Goal: Information Seeking & Learning: Learn about a topic

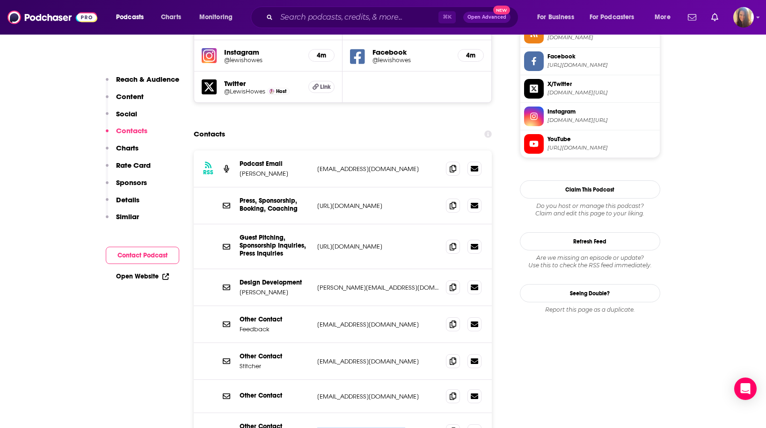
scroll to position [893, 0]
click at [309, 22] on input "Search podcasts, credits, & more..." at bounding box center [357, 17] width 162 height 15
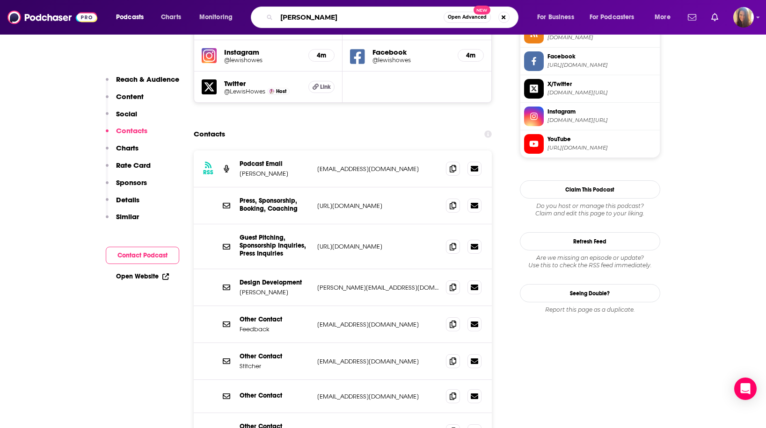
type input "[PERSON_NAME]"
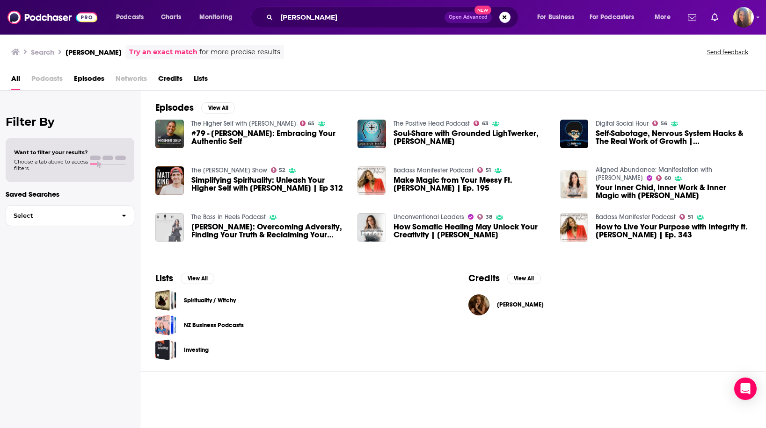
click at [516, 306] on span "[PERSON_NAME]" at bounding box center [520, 304] width 47 height 7
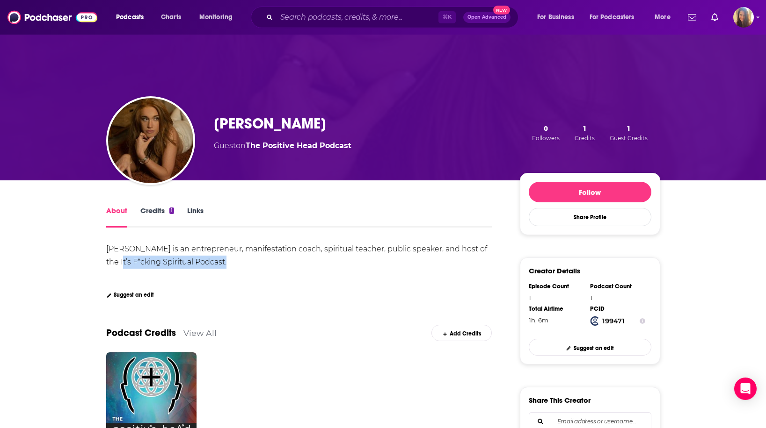
drag, startPoint x: 107, startPoint y: 263, endPoint x: 214, endPoint y: 270, distance: 107.3
click at [214, 270] on div "[PERSON_NAME] is an entrepreneur, manifestation coach, spiritual teacher, publi…" at bounding box center [299, 263] width 386 height 40
drag, startPoint x: 103, startPoint y: 261, endPoint x: 205, endPoint y: 277, distance: 103.2
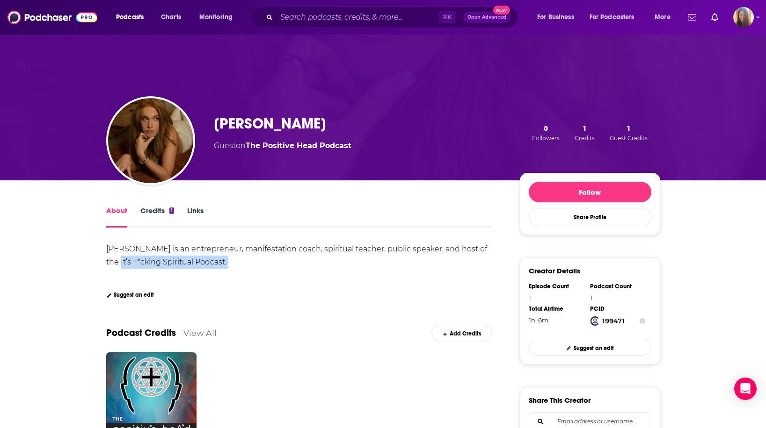
copy div "It’s F*cking Spiritual Podcast. Show More"
click at [293, 22] on input "Search podcasts, credits, & more..." at bounding box center [357, 17] width 162 height 15
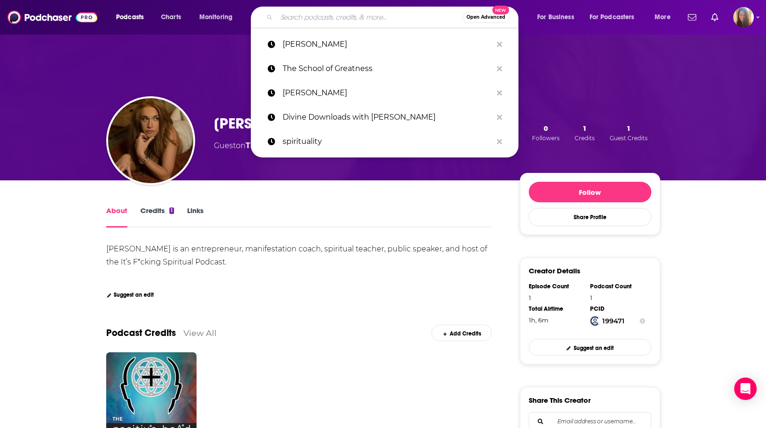
paste input "It’s F*cking Spiritual Podcast. Show More"
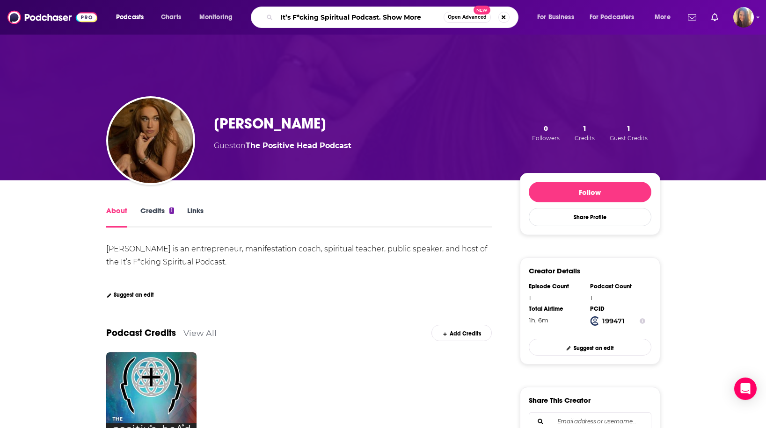
drag, startPoint x: 382, startPoint y: 16, endPoint x: 425, endPoint y: 19, distance: 43.1
click at [425, 19] on input "It’s F*cking Spiritual Podcast. Show More" at bounding box center [359, 17] width 167 height 15
type input "It’s F*cking Spiritual Podcast"
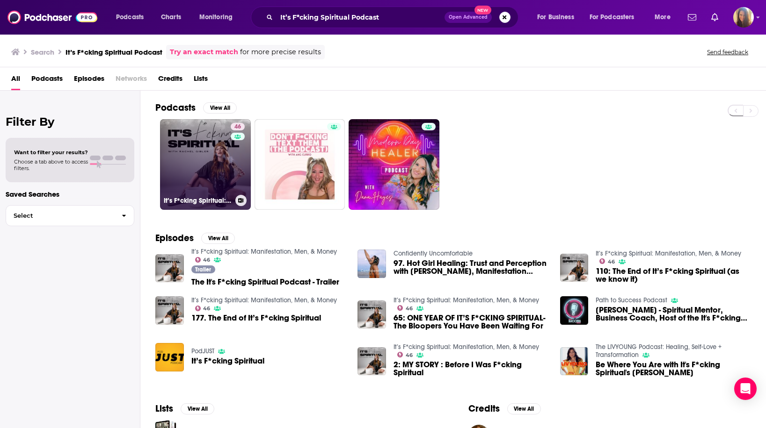
click at [222, 166] on link "46 It’s F*cking Spiritual: Manifestation, Men, & Money" at bounding box center [205, 164] width 91 height 91
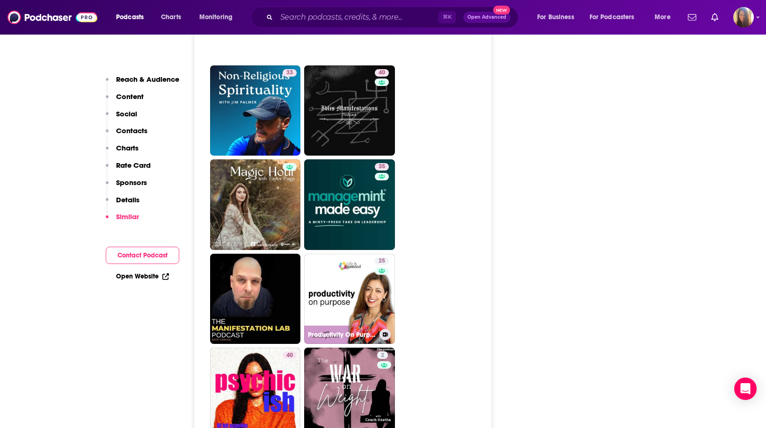
scroll to position [2164, 0]
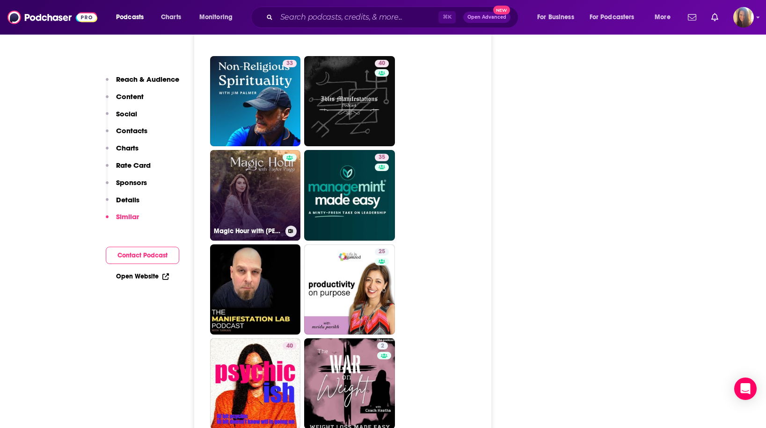
click at [254, 150] on link "Magic Hour with [PERSON_NAME]" at bounding box center [255, 195] width 91 height 91
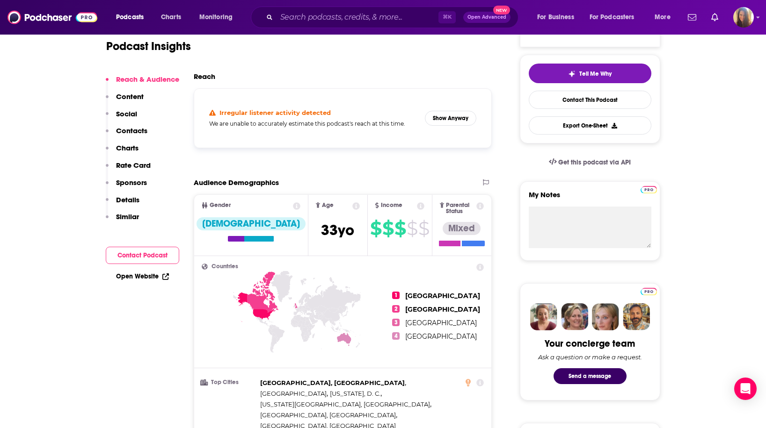
scroll to position [212, 0]
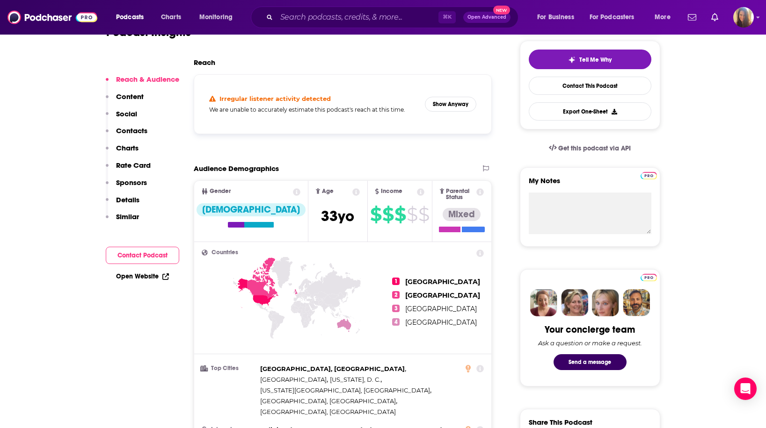
type input "[URL][DOMAIN_NAME]"
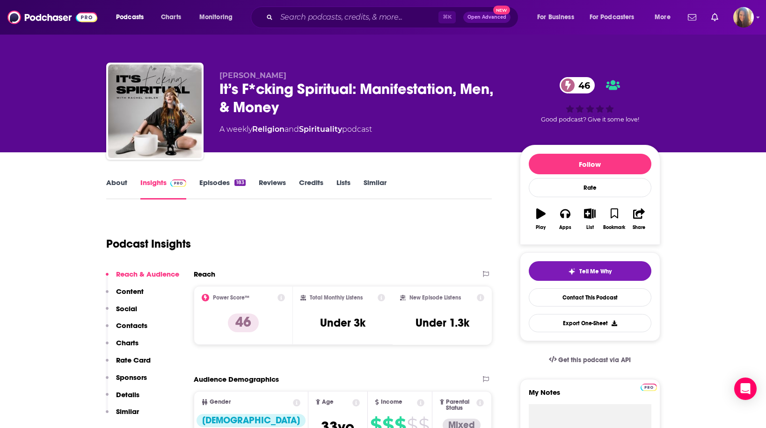
click at [229, 184] on link "Episodes 183" at bounding box center [222, 189] width 46 height 22
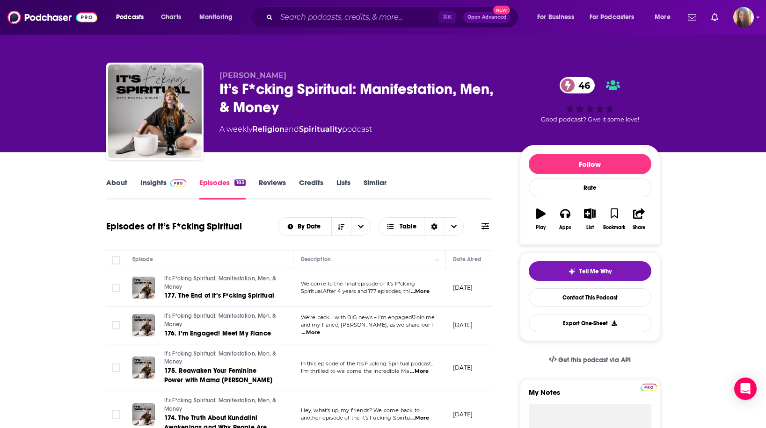
click at [423, 291] on span "...More" at bounding box center [420, 291] width 19 height 7
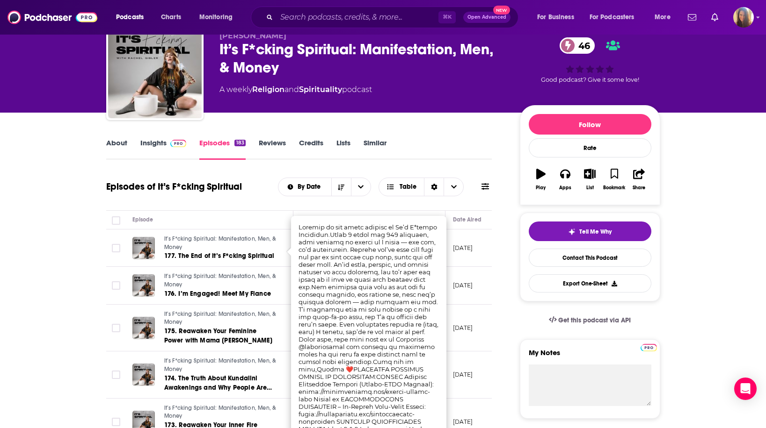
scroll to position [44, 0]
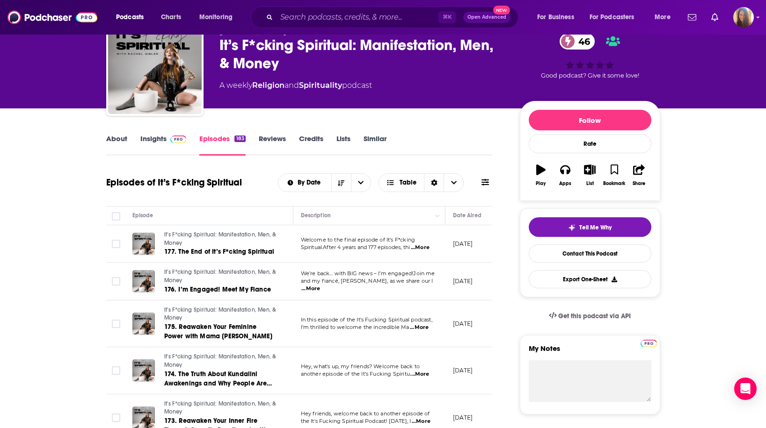
click at [478, 141] on div "About Insights Episodes 183 Reviews Credits Lists Similar" at bounding box center [299, 144] width 386 height 23
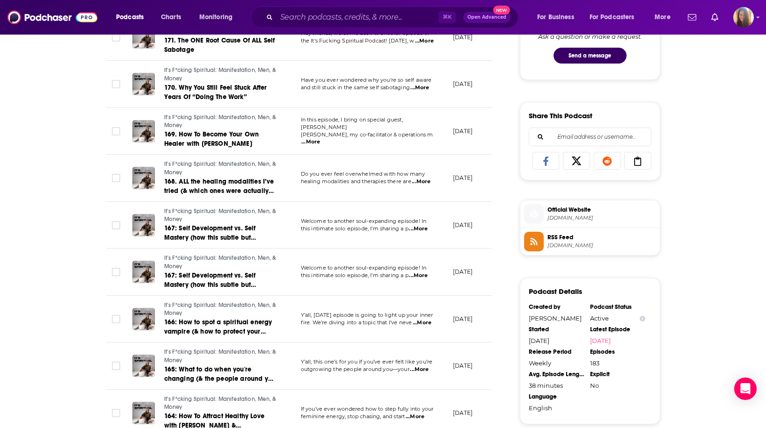
scroll to position [519, 0]
click at [422, 227] on span "...More" at bounding box center [418, 228] width 19 height 7
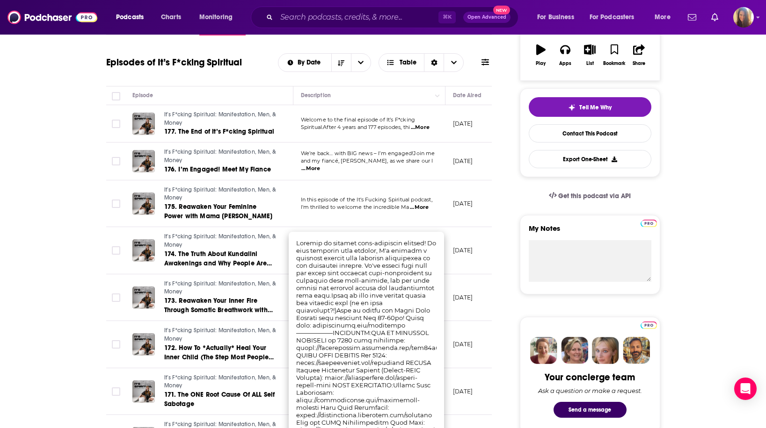
scroll to position [176, 0]
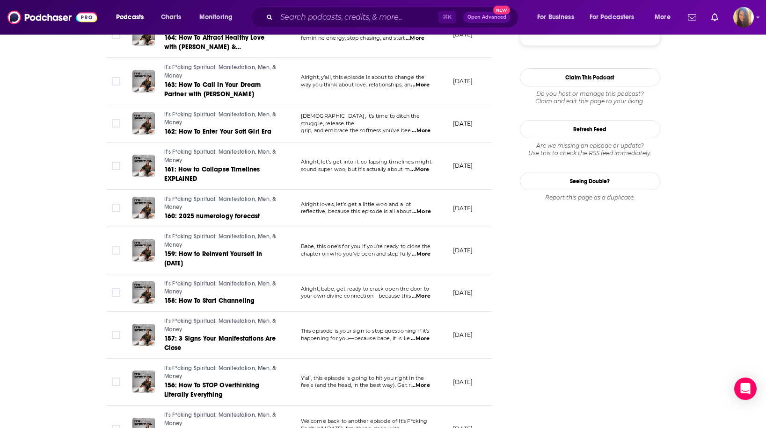
scroll to position [1017, 0]
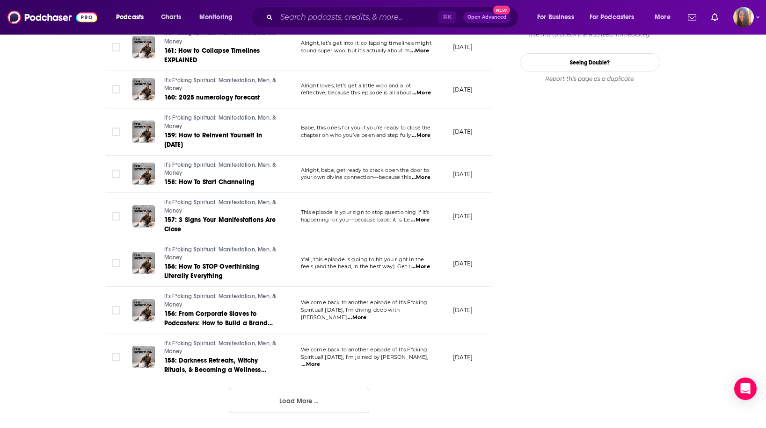
click at [313, 402] on button "Load More ..." at bounding box center [299, 400] width 140 height 25
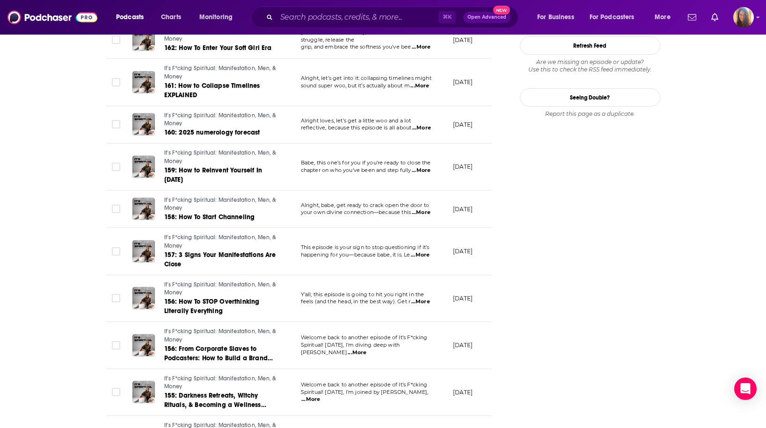
scroll to position [0, 0]
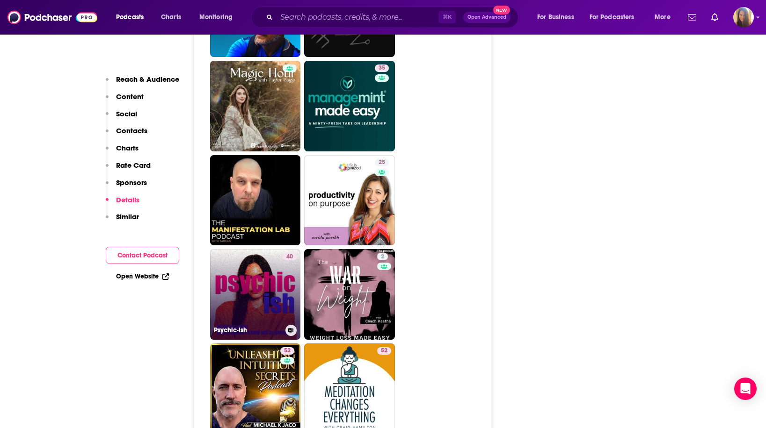
scroll to position [2335, 0]
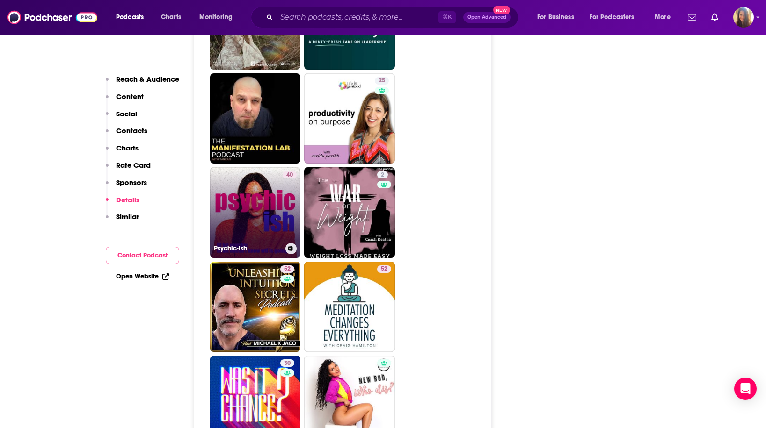
click at [258, 167] on link "40 Psychic-ish" at bounding box center [255, 212] width 91 height 91
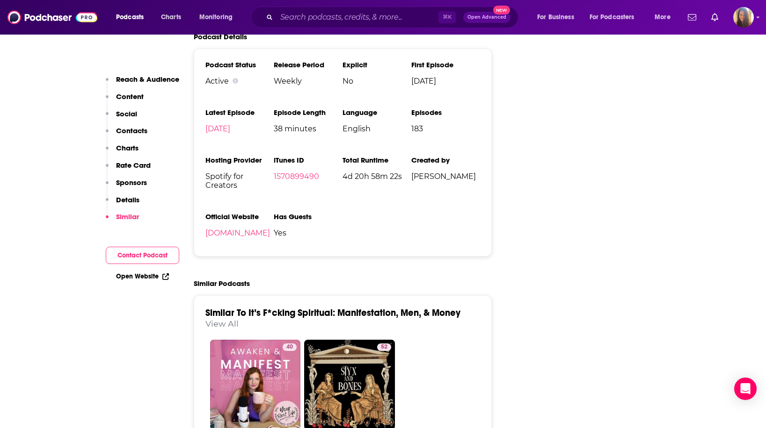
scroll to position [1690, 0]
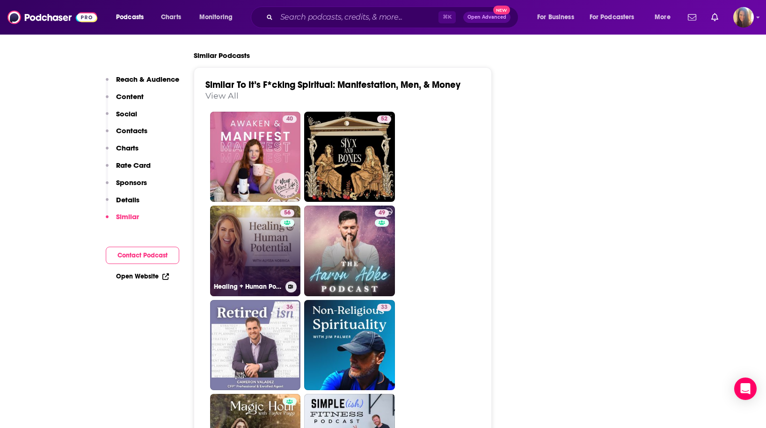
click at [268, 206] on link "56 Healing + Human Potential" at bounding box center [255, 251] width 91 height 91
type input "[URL][DOMAIN_NAME]"
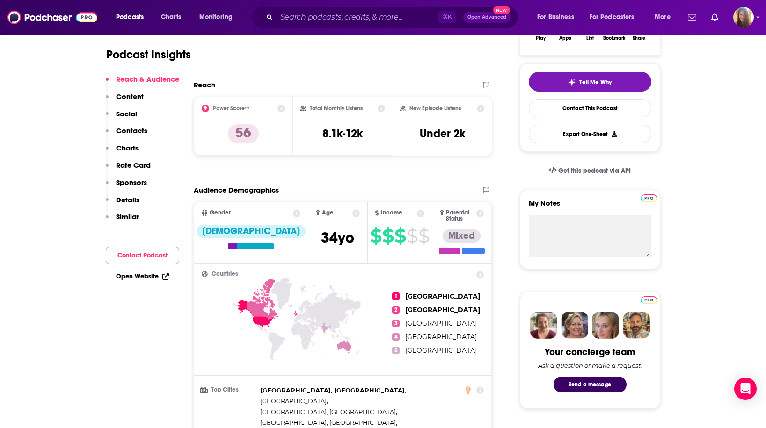
scroll to position [373, 0]
